Goal: Task Accomplishment & Management: Manage account settings

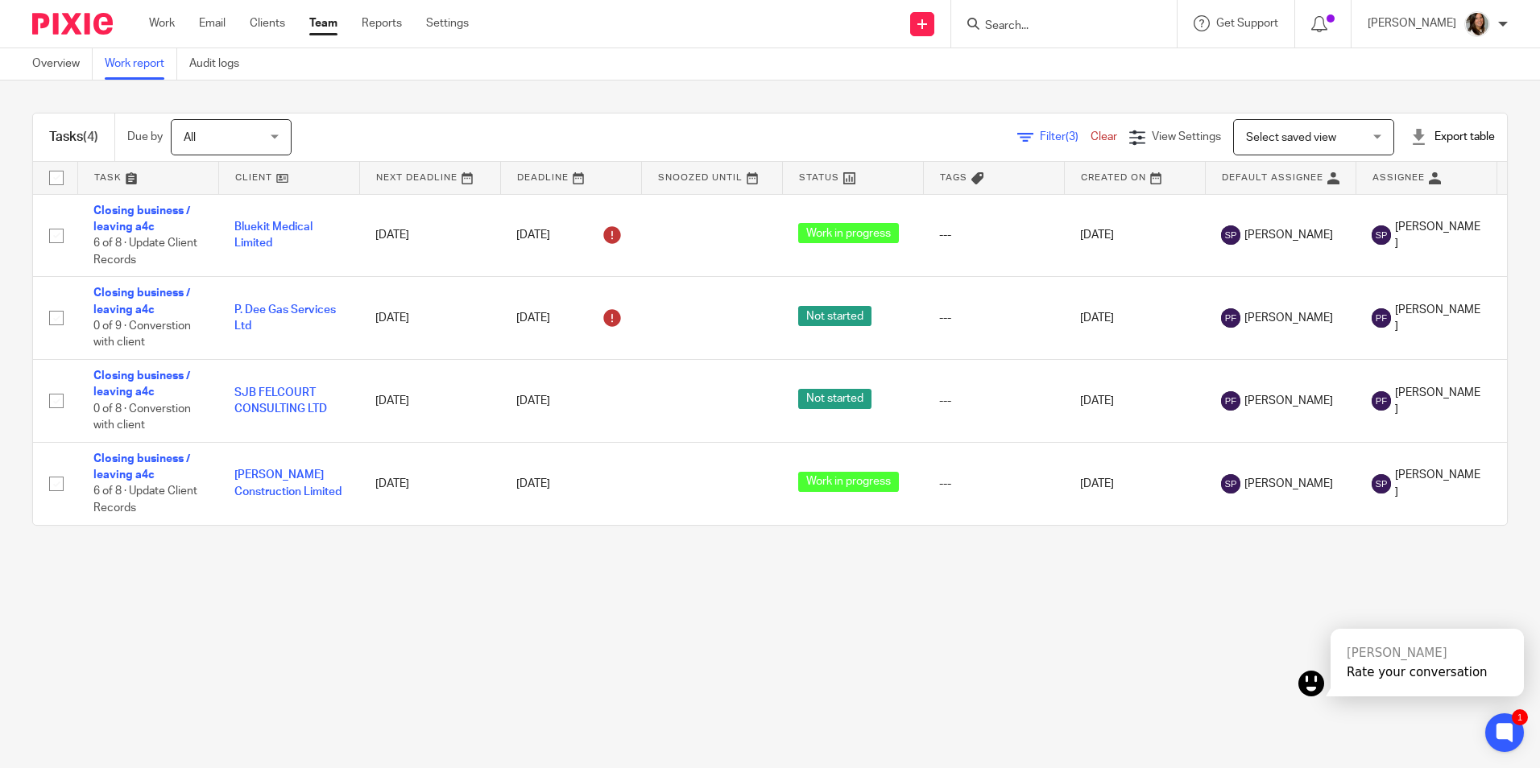
click at [1055, 19] on input "Search" at bounding box center [1055, 26] width 145 height 14
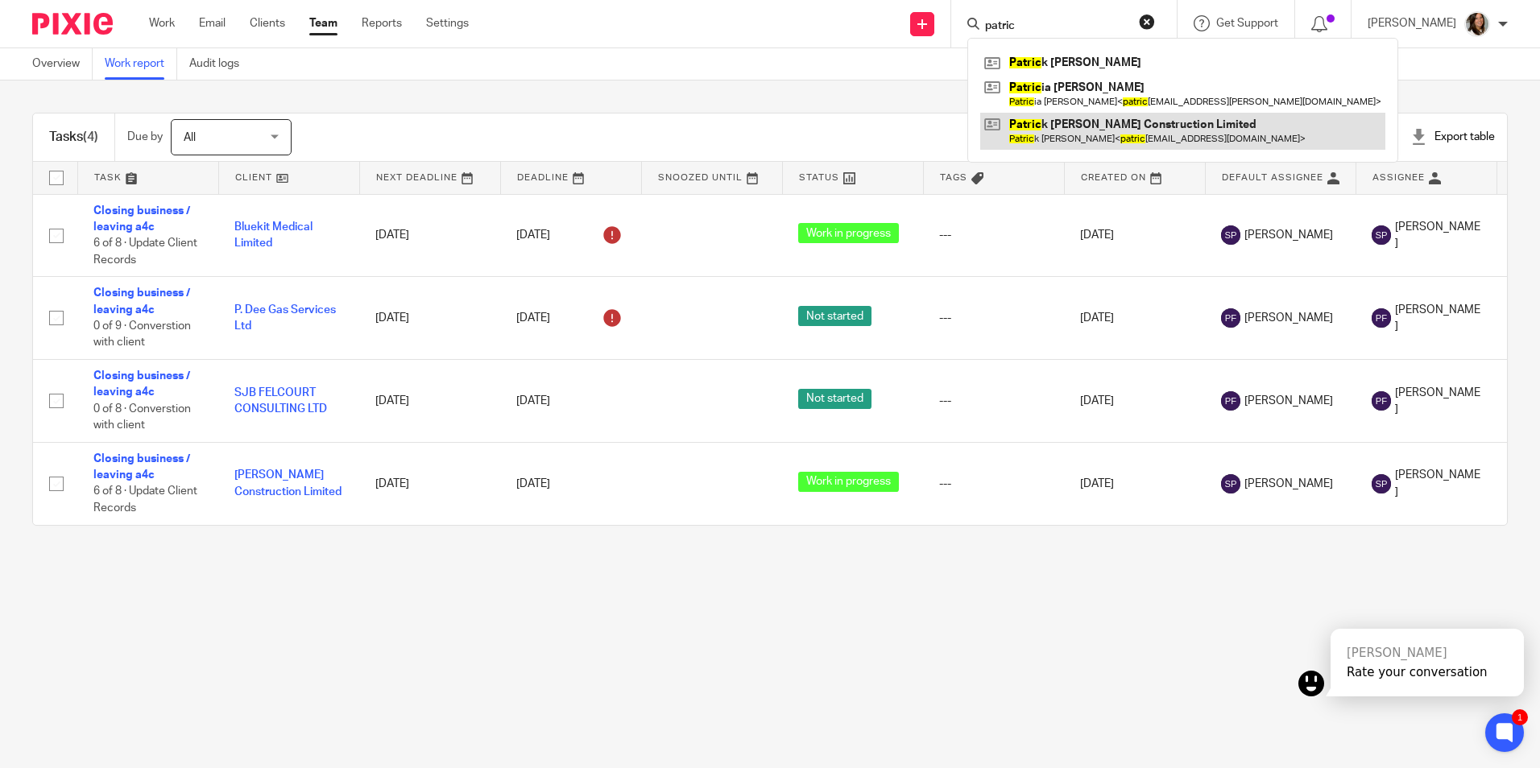
type input "patric"
click at [1093, 130] on link at bounding box center [1182, 131] width 405 height 37
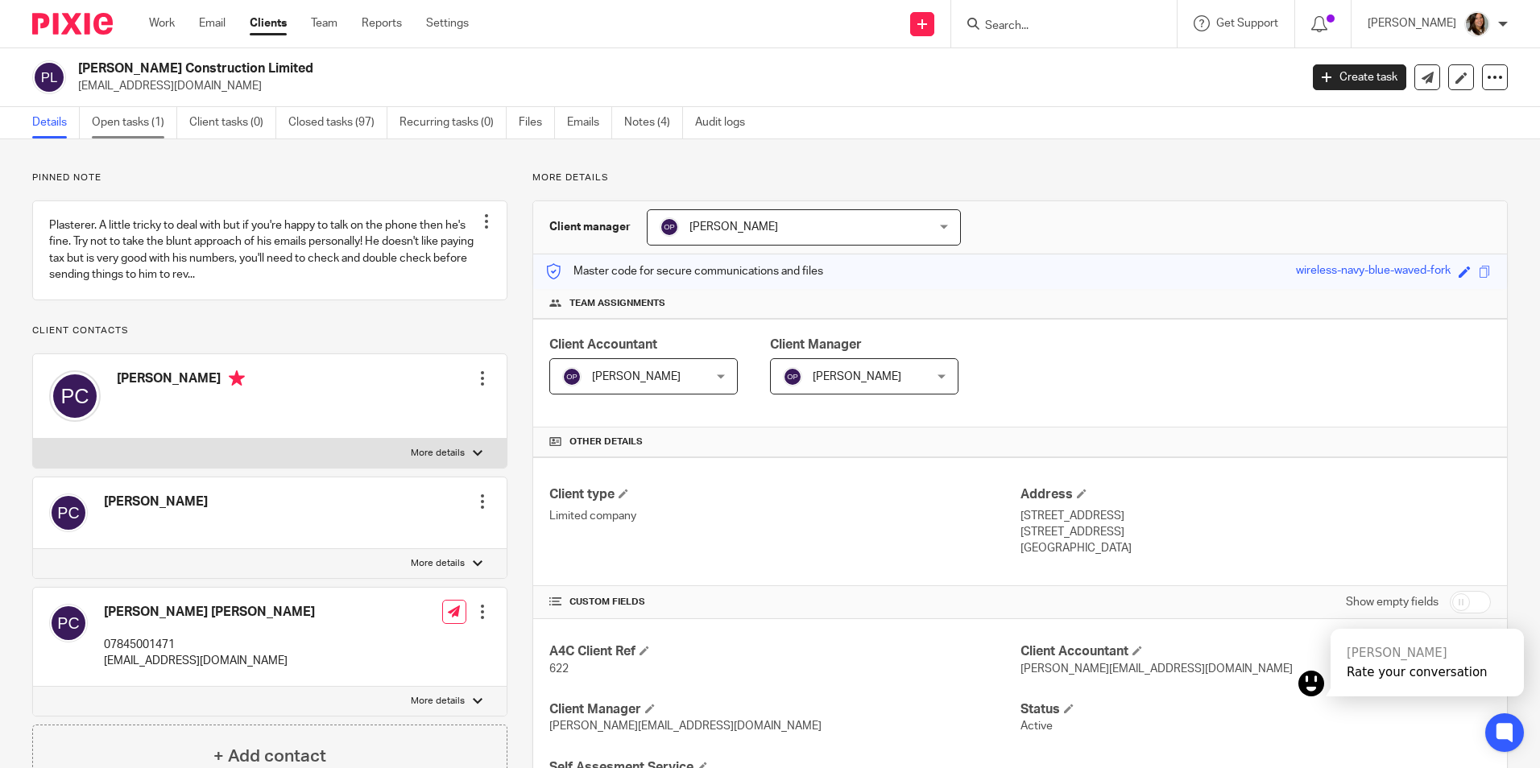
click at [115, 116] on link "Open tasks (1)" at bounding box center [134, 122] width 85 height 31
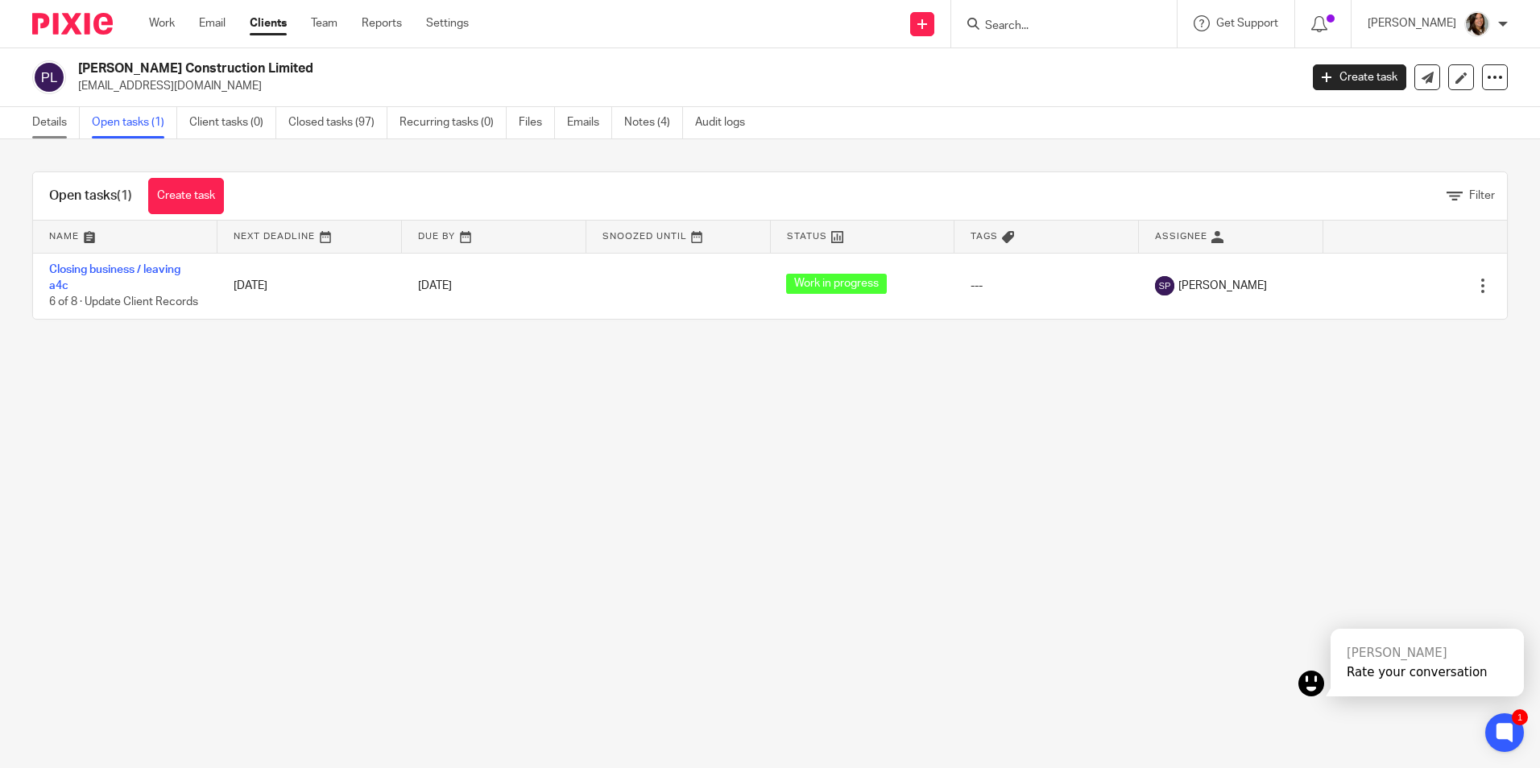
click at [35, 121] on link "Details" at bounding box center [56, 122] width 48 height 31
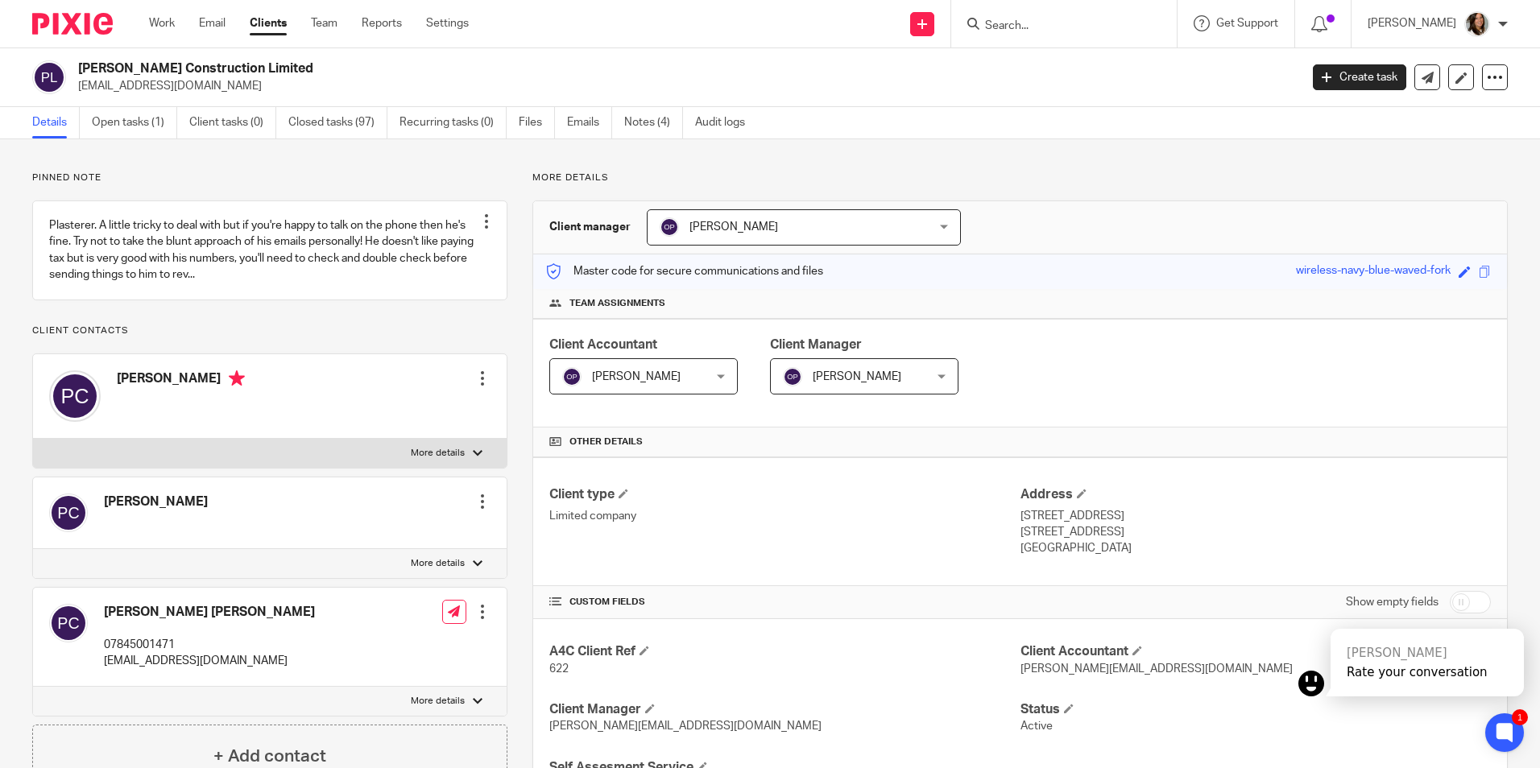
click at [1017, 16] on form at bounding box center [1069, 24] width 172 height 20
click at [1052, 20] on input "Search" at bounding box center [1055, 26] width 145 height 14
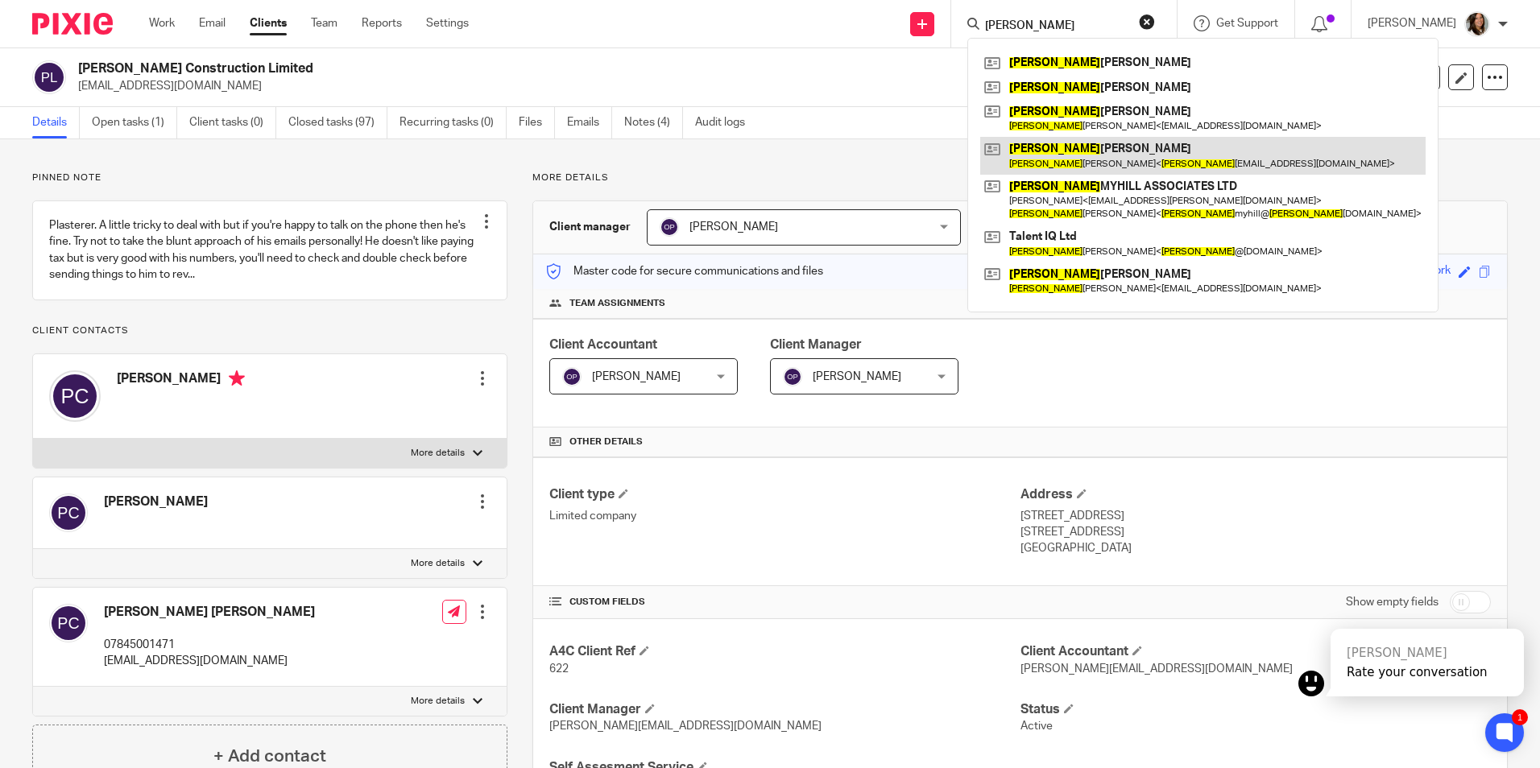
type input "tracy"
click at [1189, 158] on link at bounding box center [1202, 155] width 445 height 37
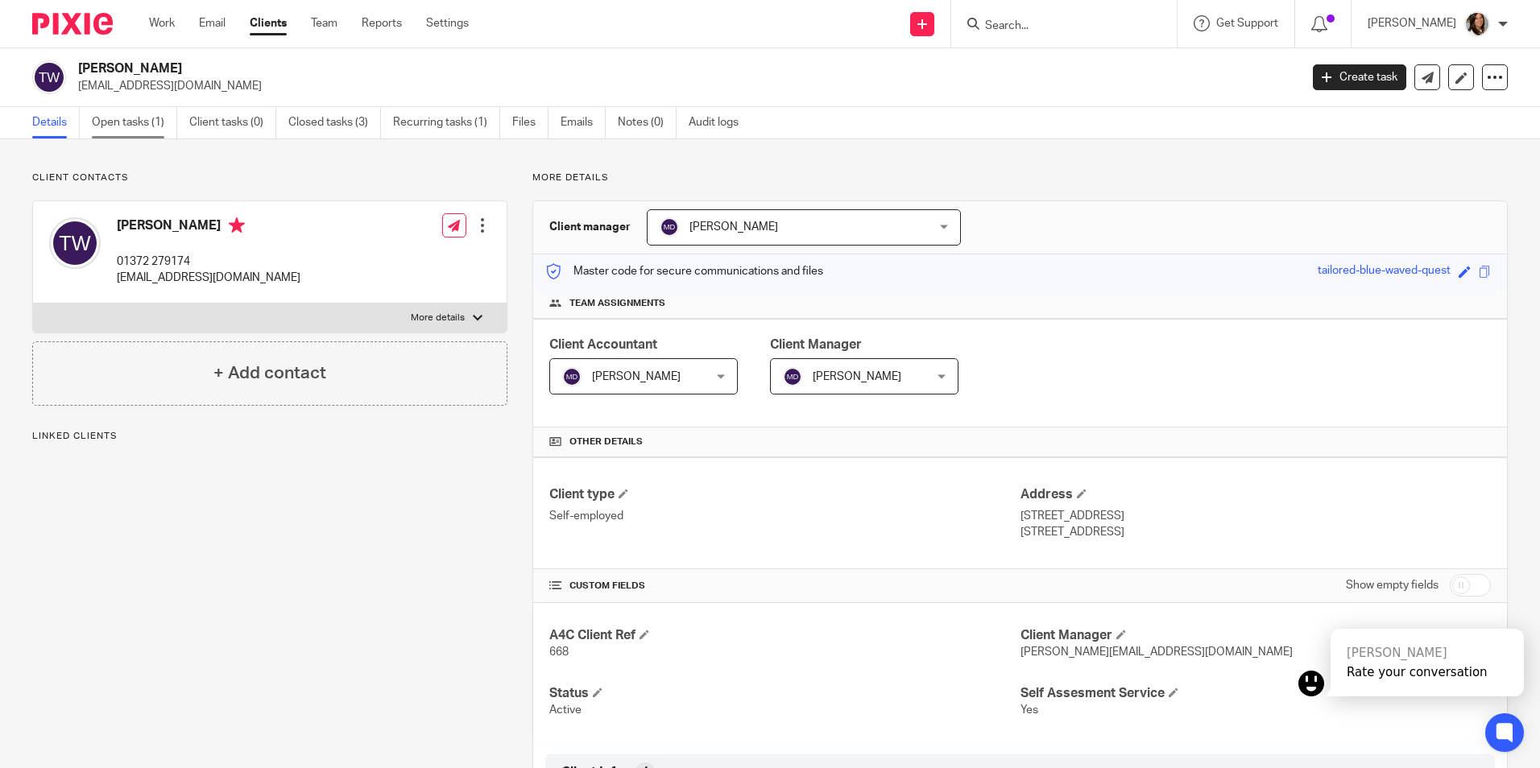
click at [130, 116] on link "Open tasks (1)" at bounding box center [134, 122] width 85 height 31
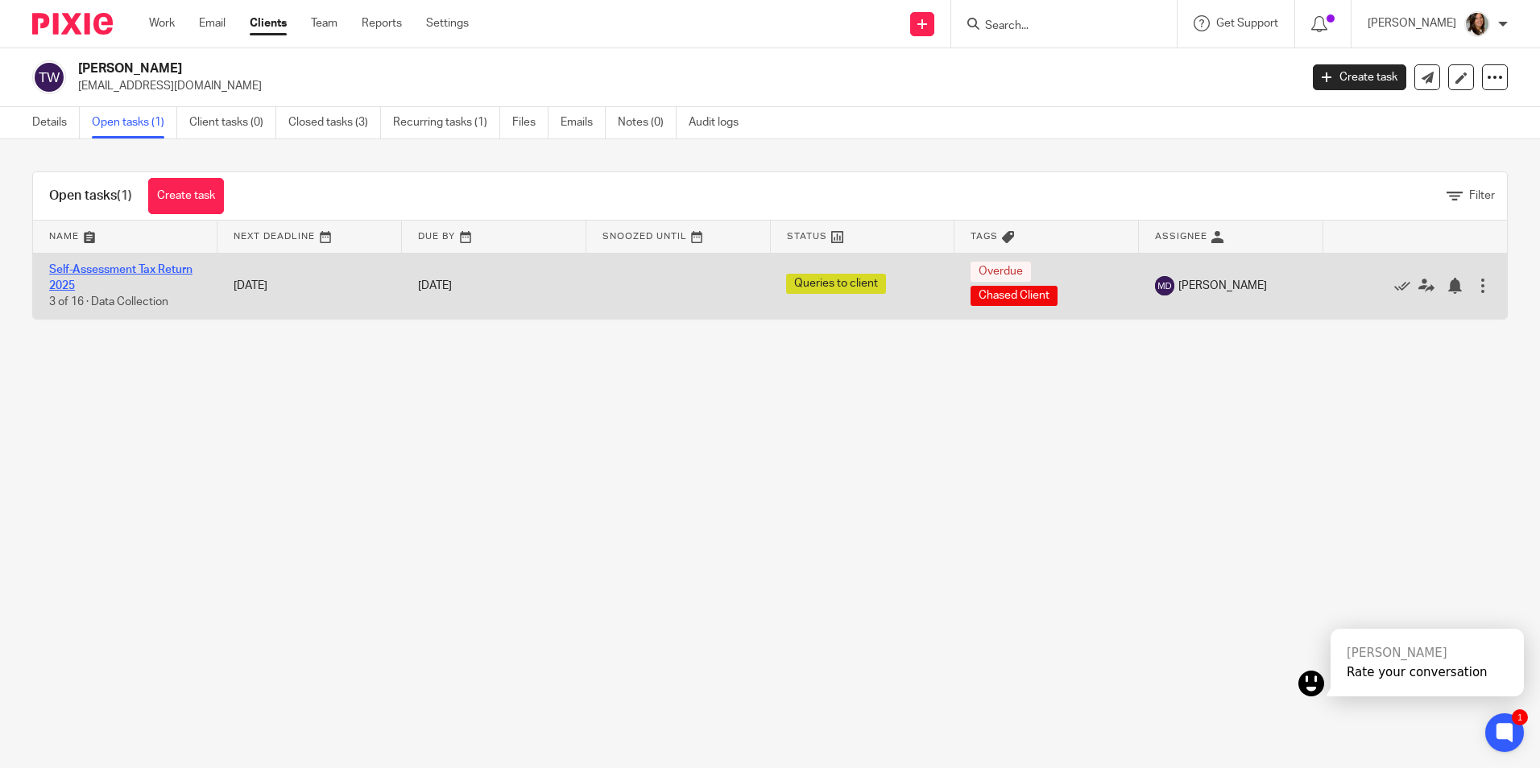
click at [142, 266] on link "Self-Assessment Tax Return 2025" at bounding box center [120, 277] width 143 height 27
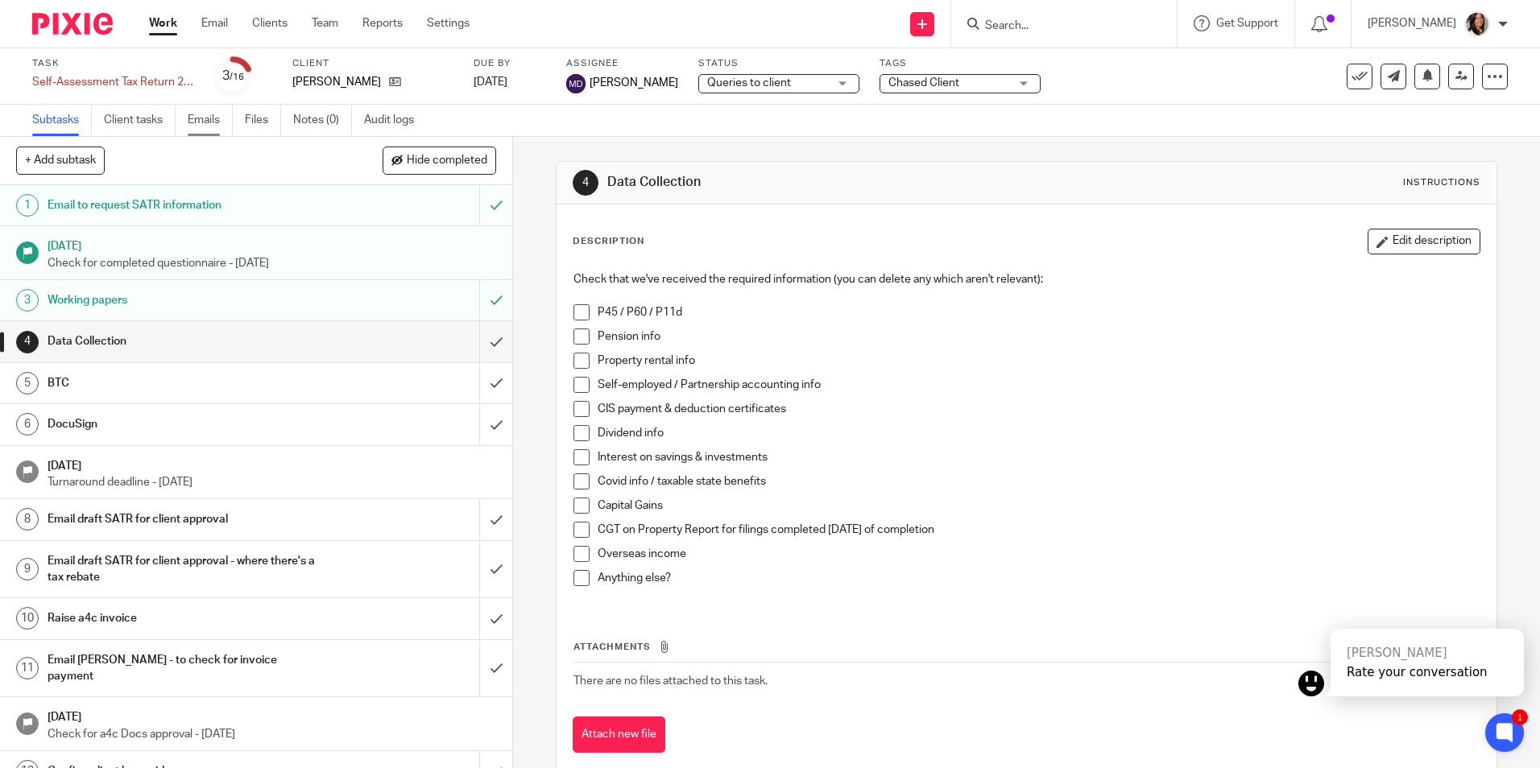
click at [211, 121] on link "Emails" at bounding box center [210, 120] width 45 height 31
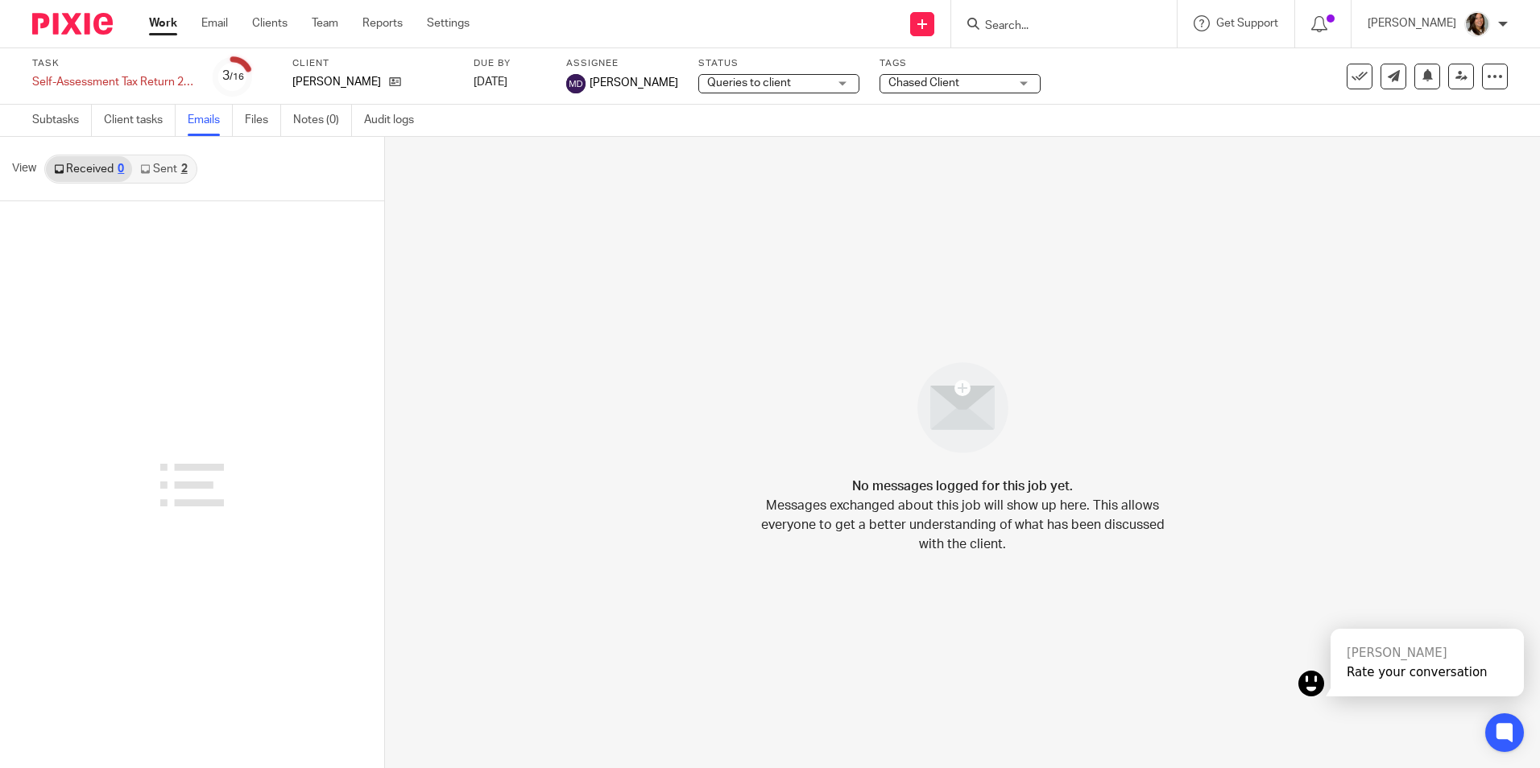
click at [153, 164] on link "Sent 2" at bounding box center [163, 169] width 63 height 26
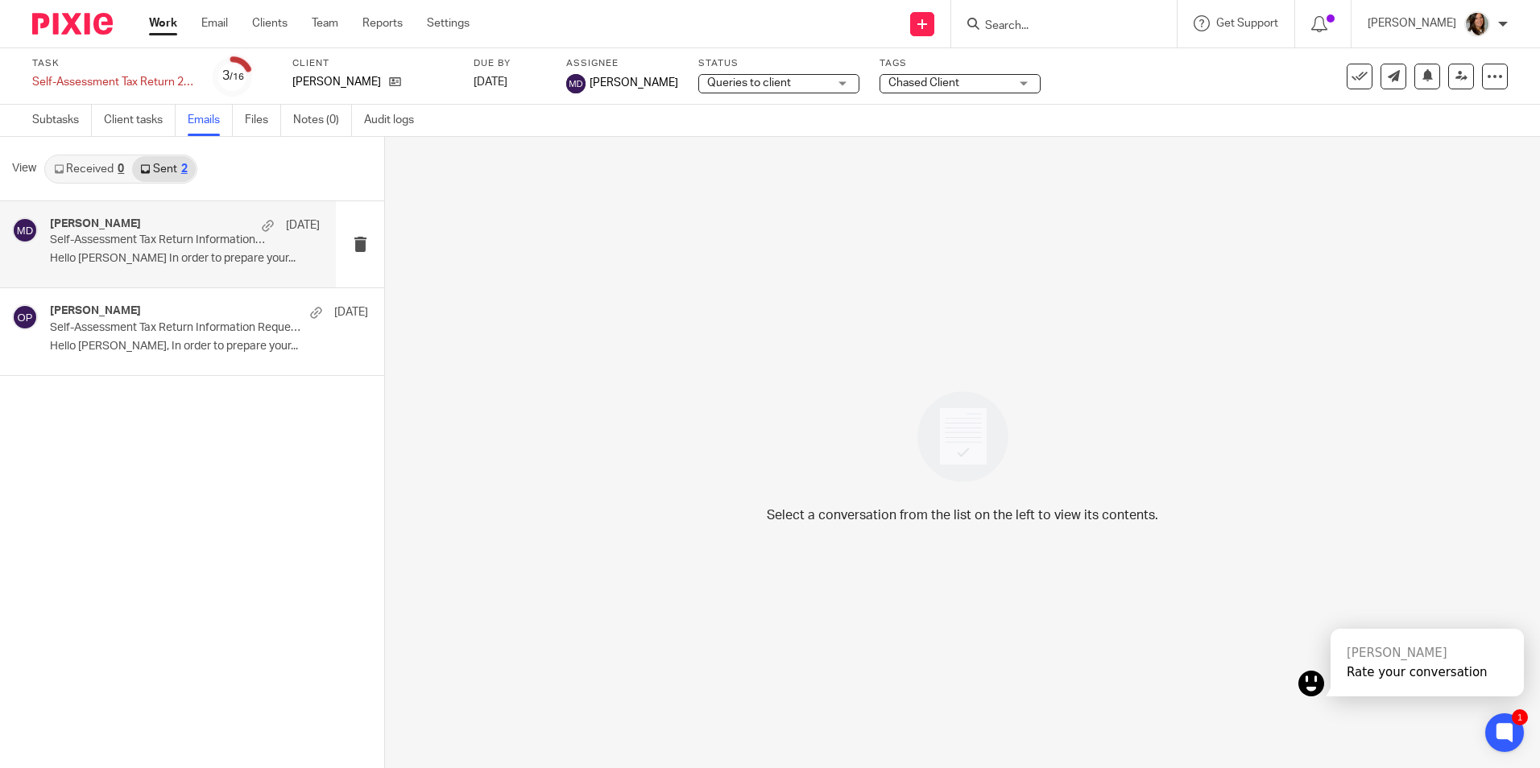
click at [175, 242] on p "Self-Assessment Tax Return Information Request 2024/25" at bounding box center [158, 241] width 216 height 14
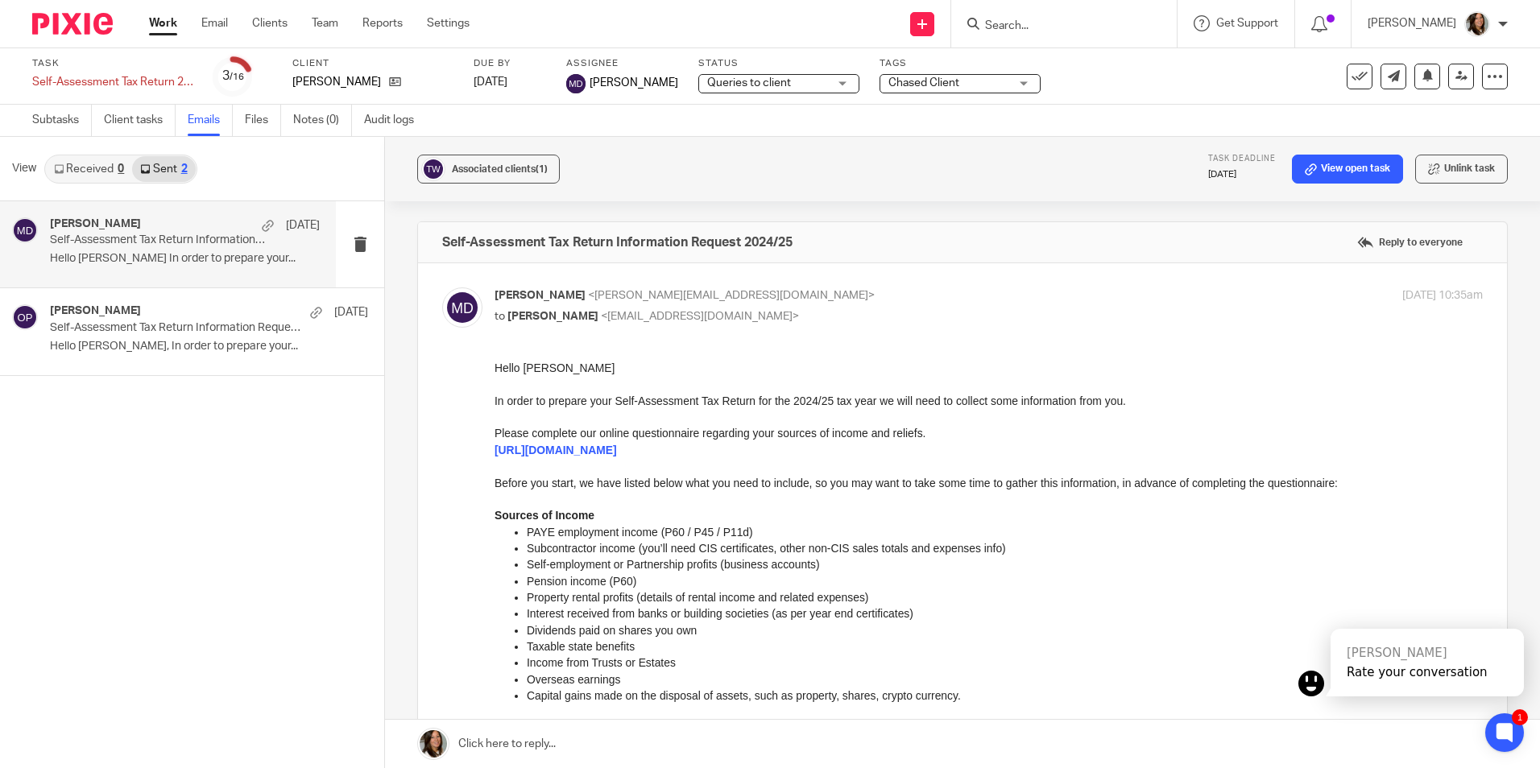
click at [1029, 27] on input "Search" at bounding box center [1055, 26] width 145 height 14
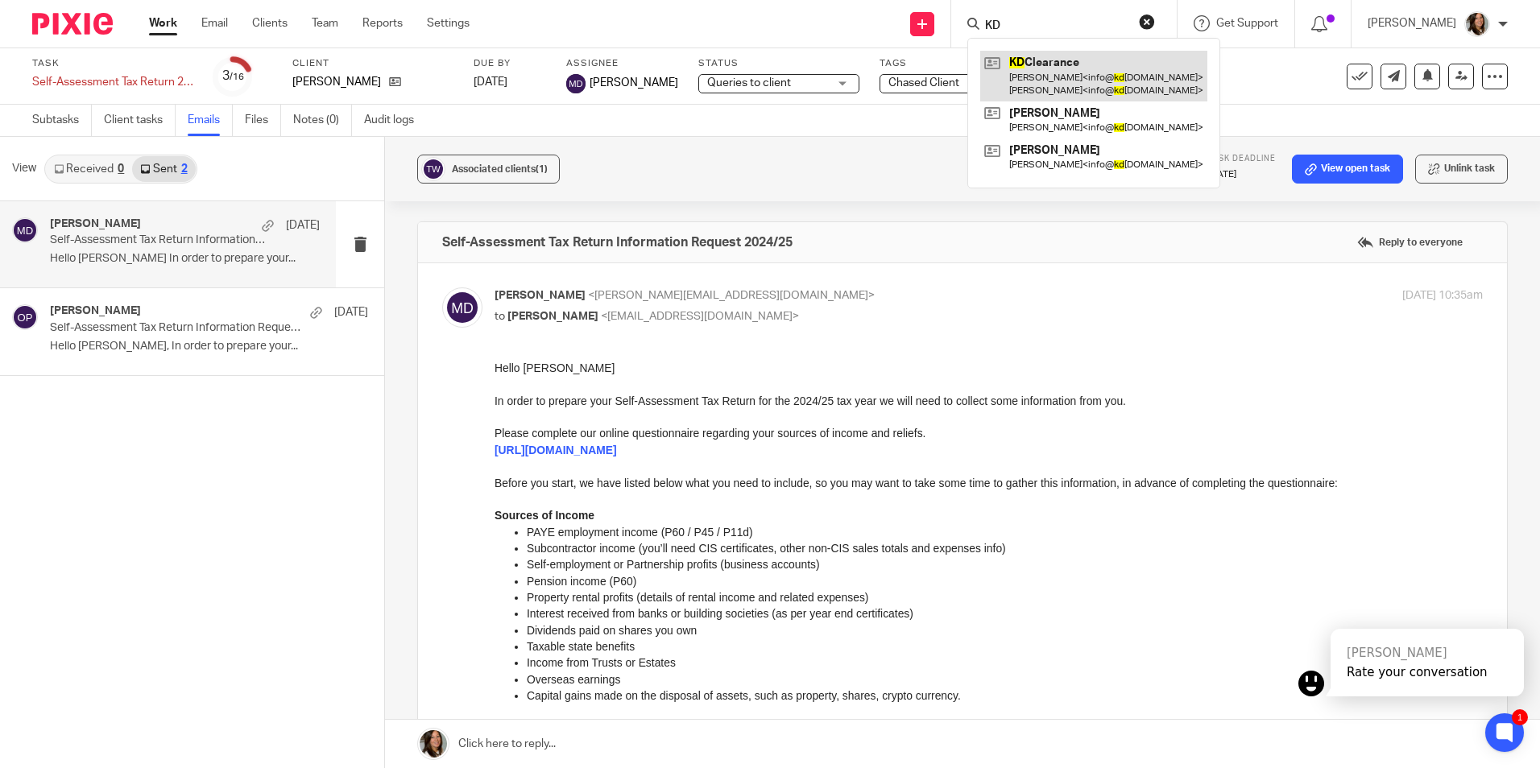
type input "KD"
click at [1106, 72] on link at bounding box center [1093, 76] width 227 height 50
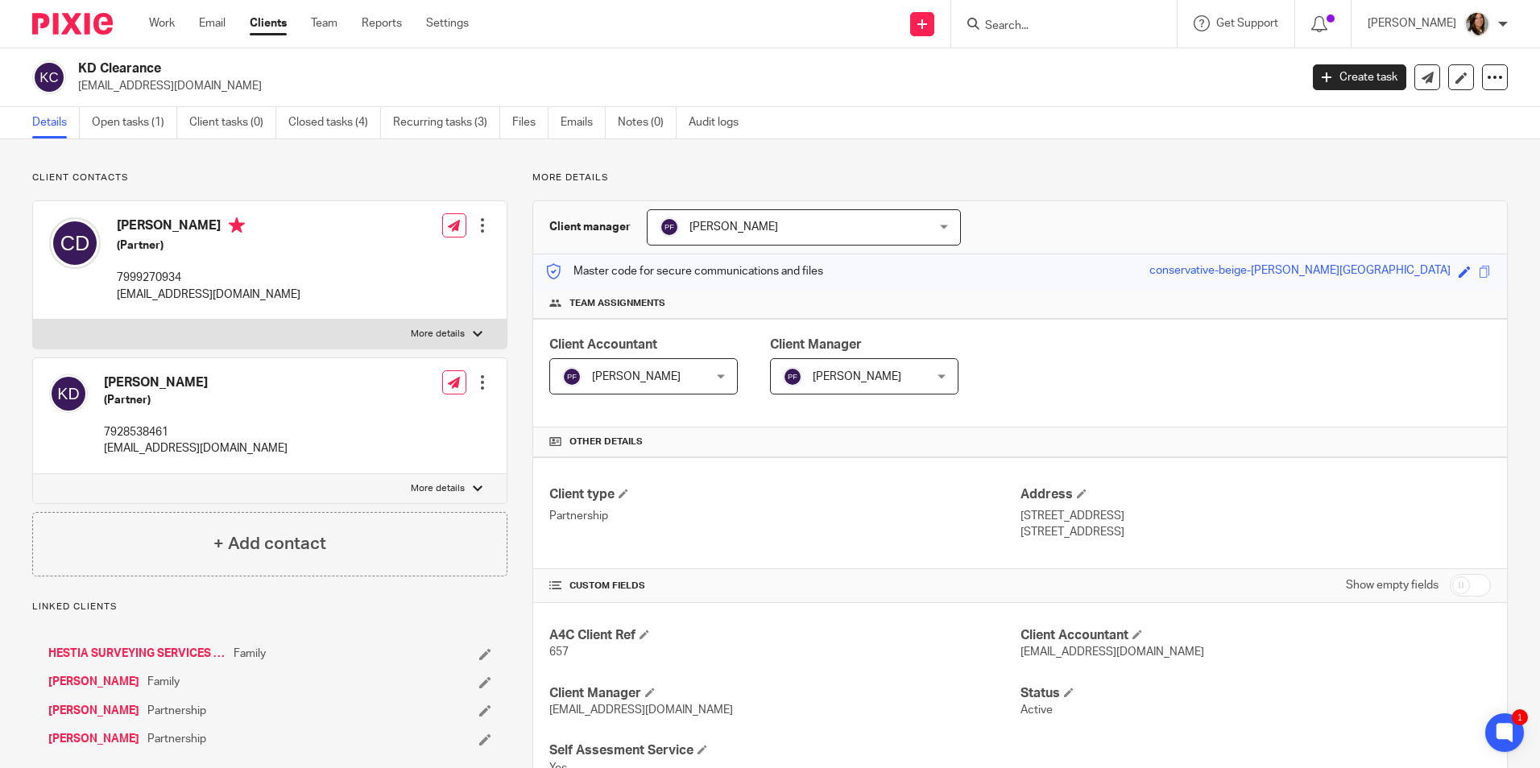
click at [1027, 27] on input "Search" at bounding box center [1055, 26] width 145 height 14
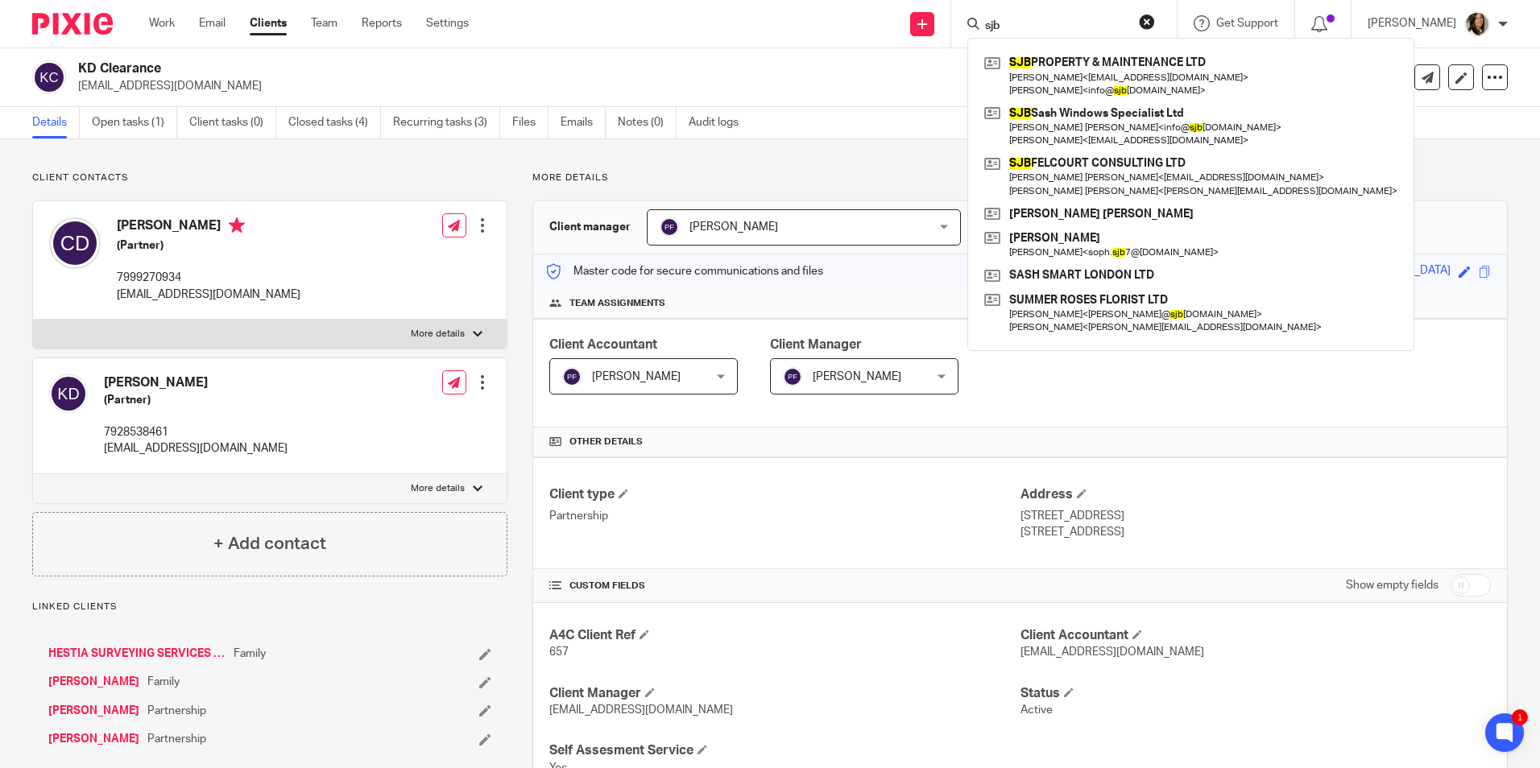
type input "sjb"
click button "submit" at bounding box center [0, 0] width 0 height 0
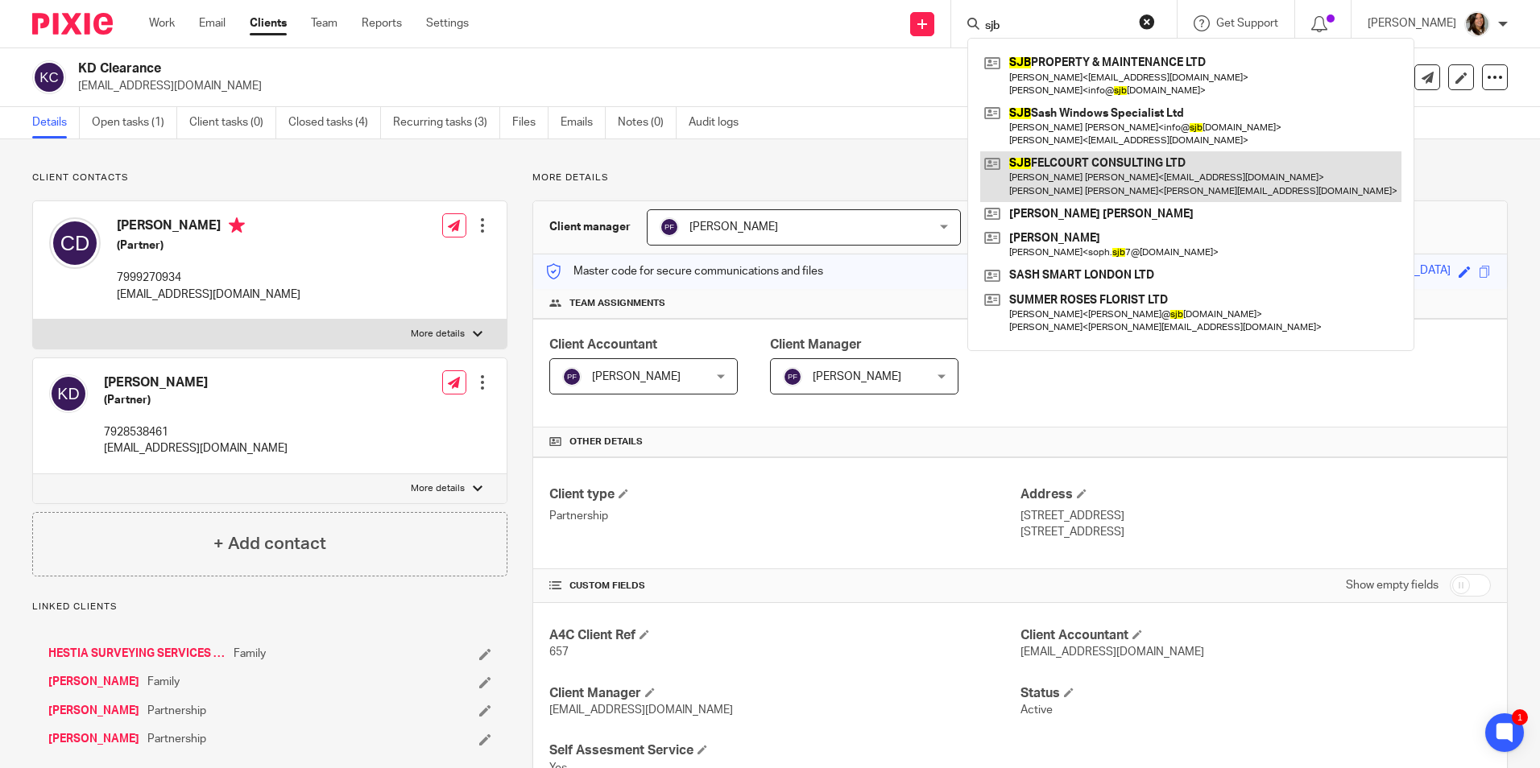
click at [1119, 173] on link at bounding box center [1190, 176] width 421 height 50
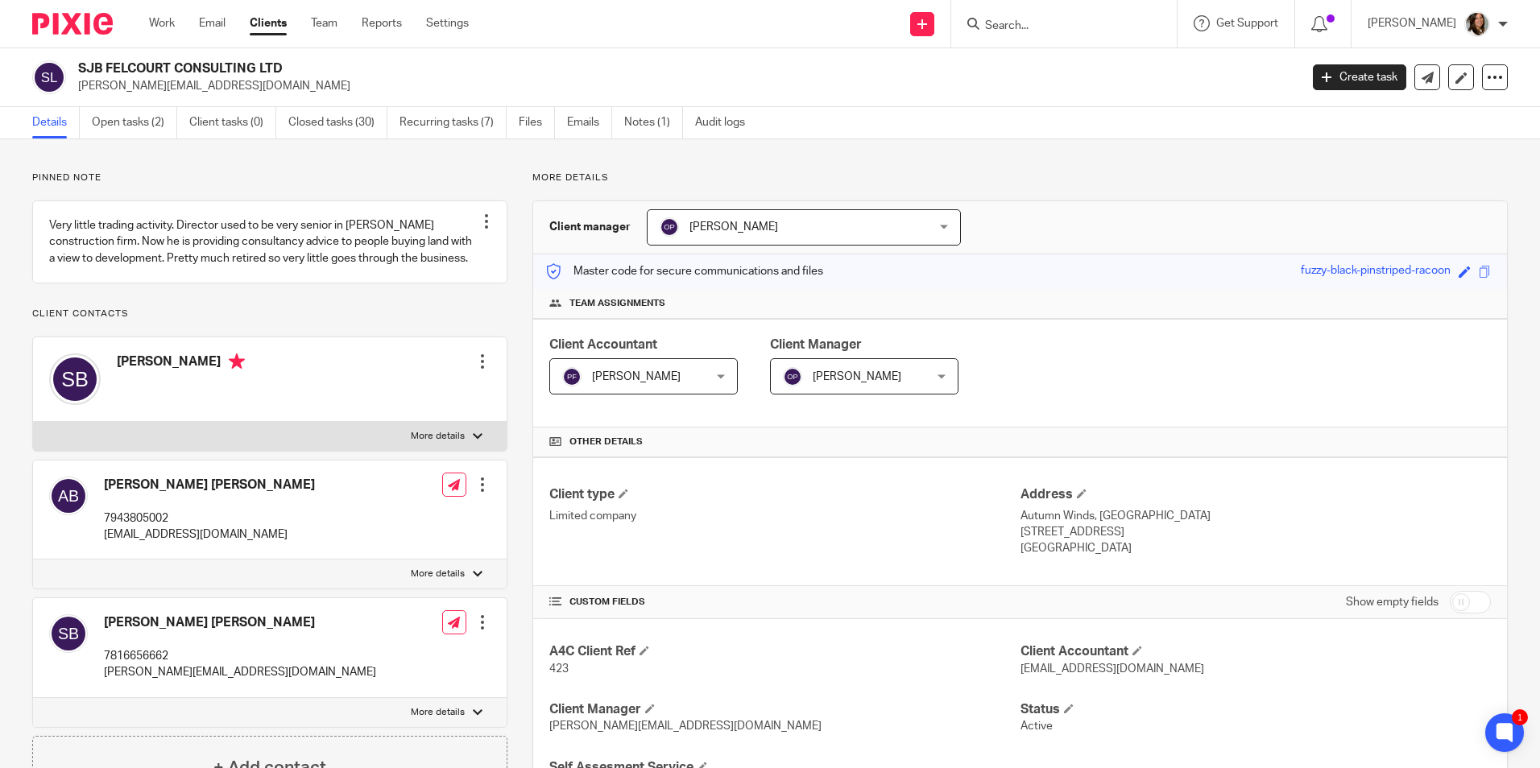
click at [1106, 30] on input "Search" at bounding box center [1055, 26] width 145 height 14
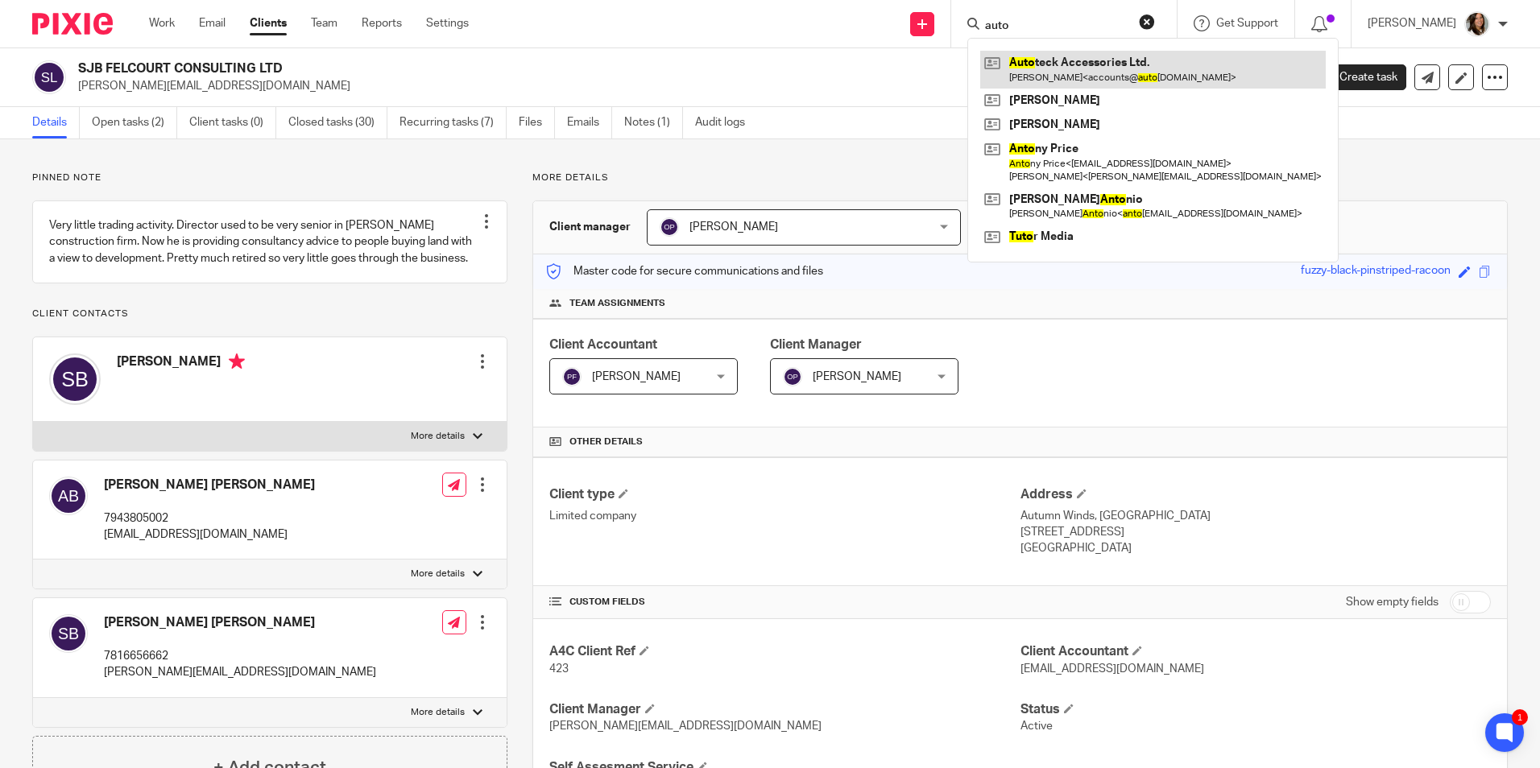
type input "auto"
click at [1102, 58] on link at bounding box center [1152, 69] width 345 height 37
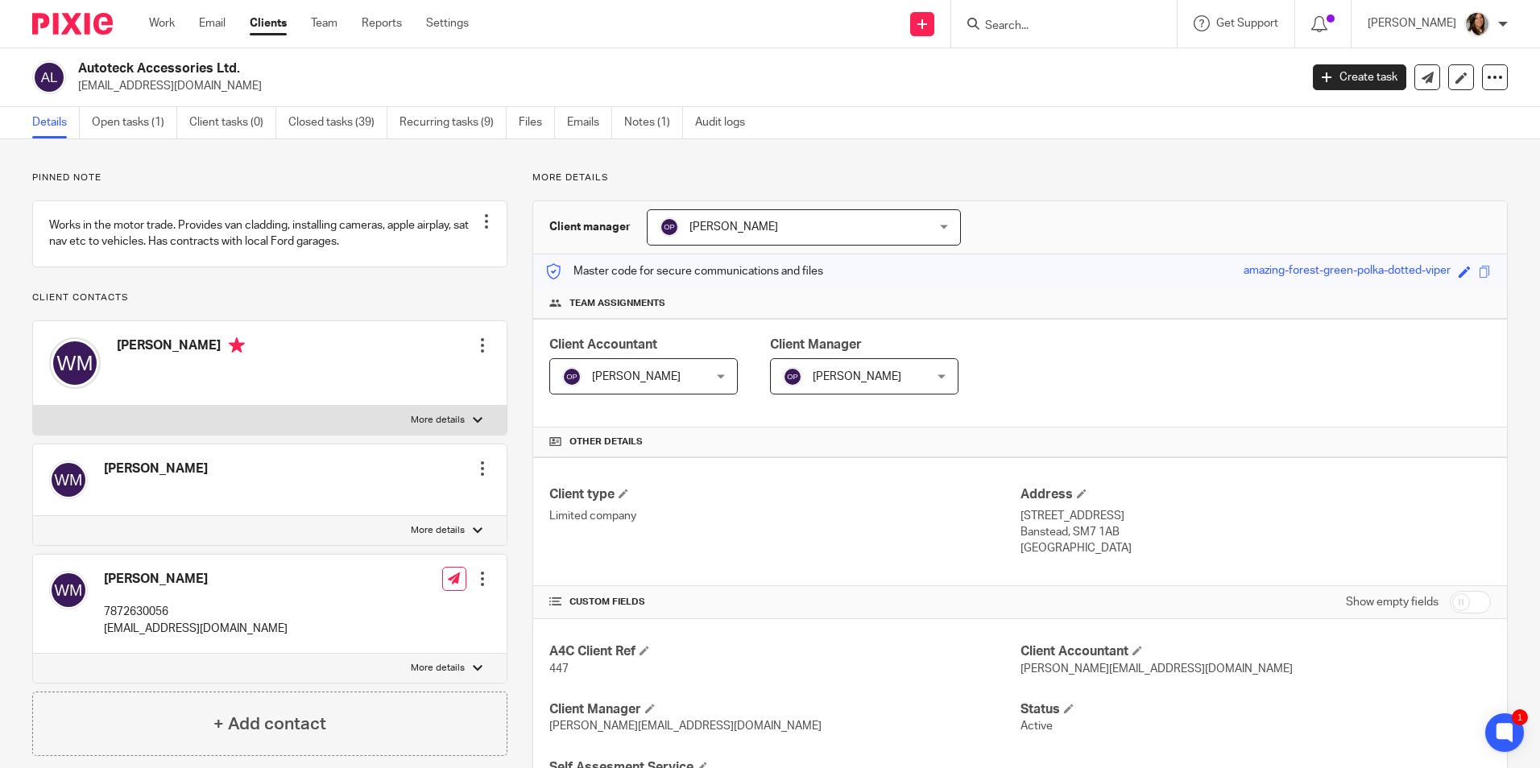
click at [1128, 22] on input "Search" at bounding box center [1055, 26] width 145 height 14
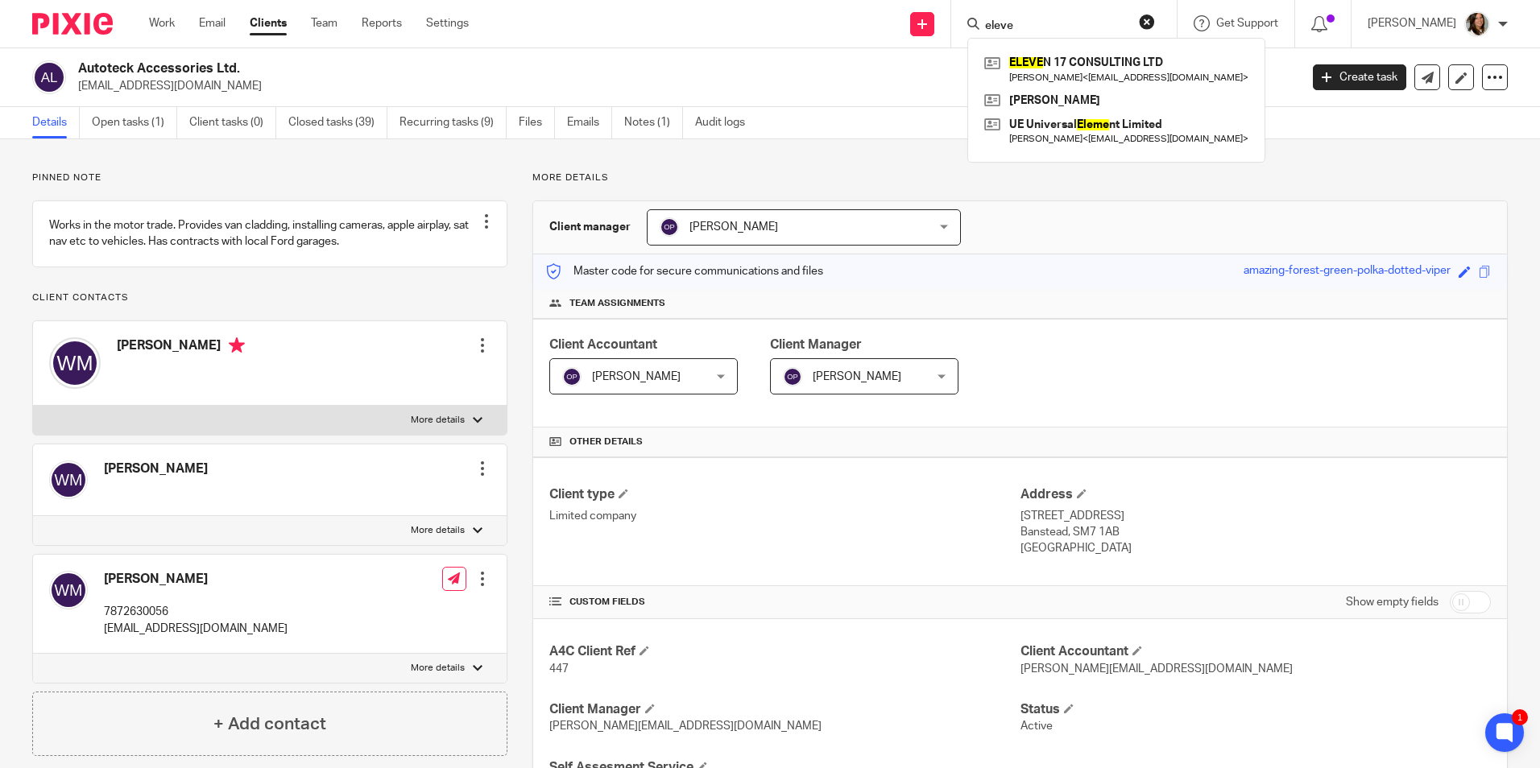
type input "eleve"
click button "submit" at bounding box center [0, 0] width 0 height 0
click at [1140, 64] on link at bounding box center [1116, 69] width 272 height 37
